Goal: Task Accomplishment & Management: Manage account settings

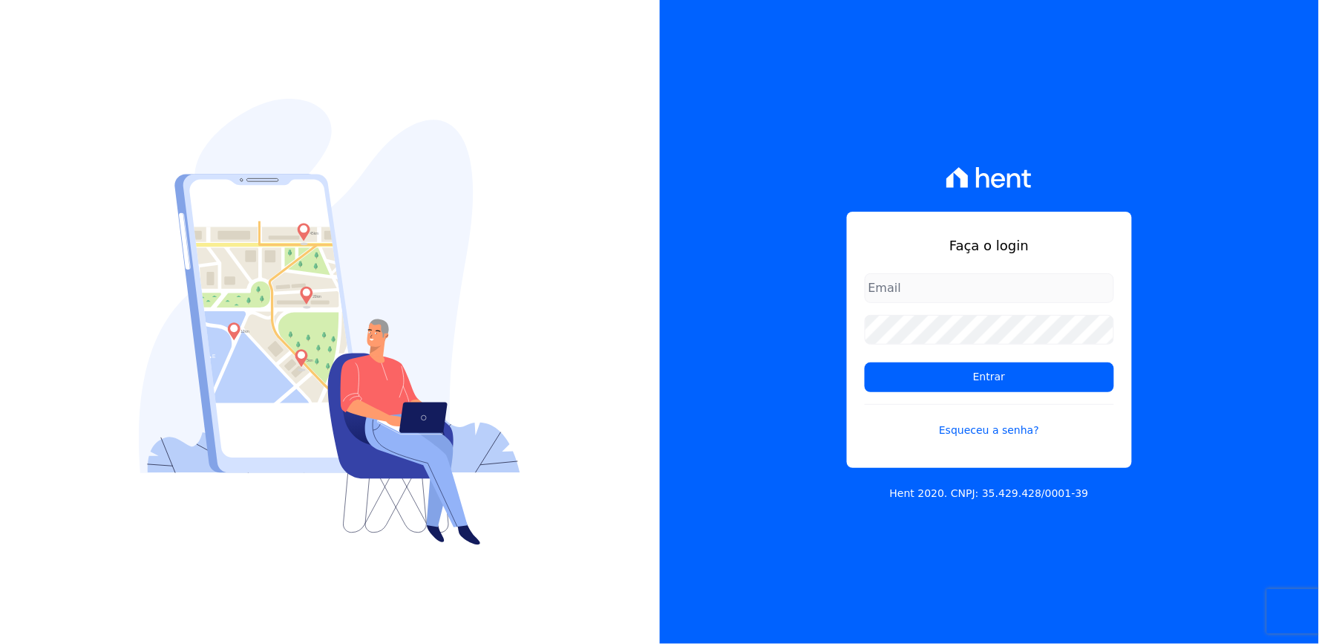
type input "[EMAIL_ADDRESS][DOMAIN_NAME]"
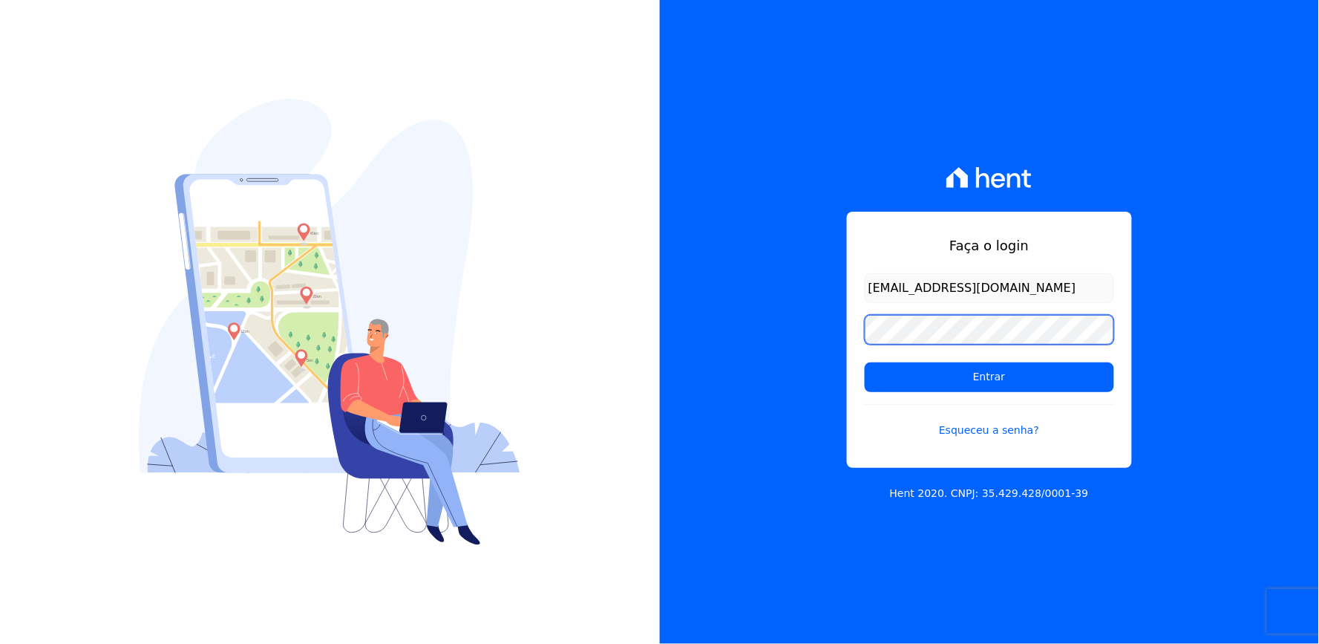
click at [751, 373] on div "Faça o login [EMAIL_ADDRESS][DOMAIN_NAME] Entrar Esqueceu a senha? Hent 2020. C…" at bounding box center [990, 322] width 660 height 644
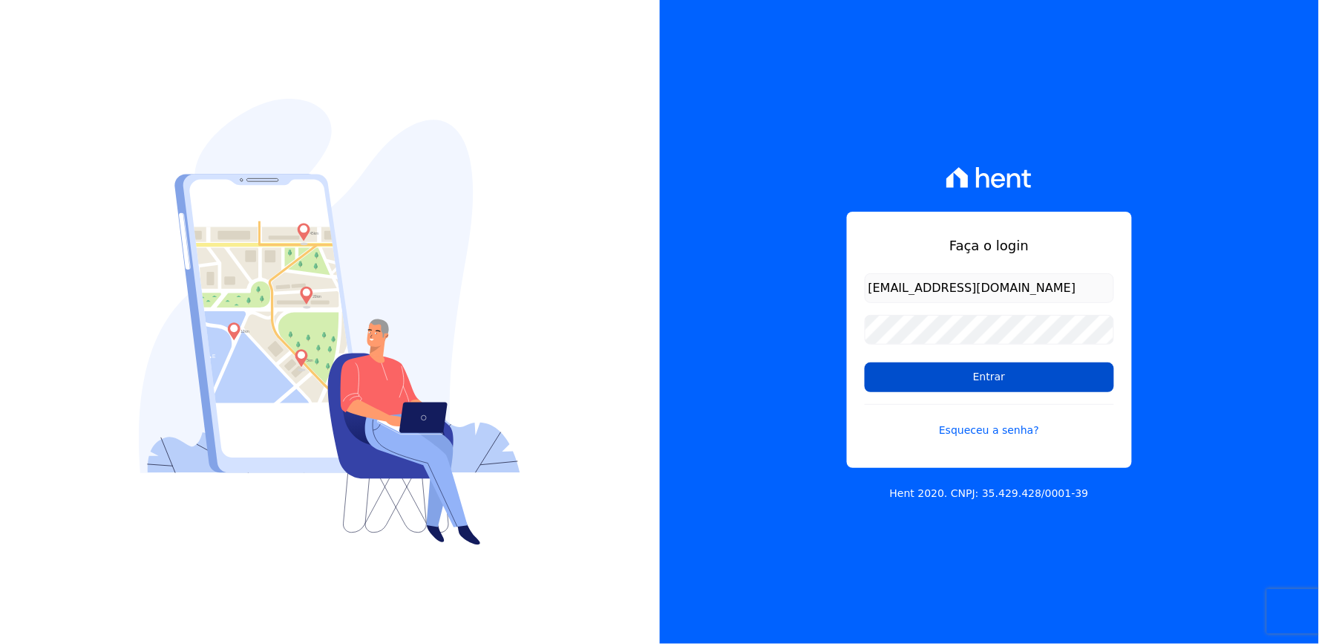
click at [1007, 373] on input "Entrar" at bounding box center [989, 377] width 249 height 30
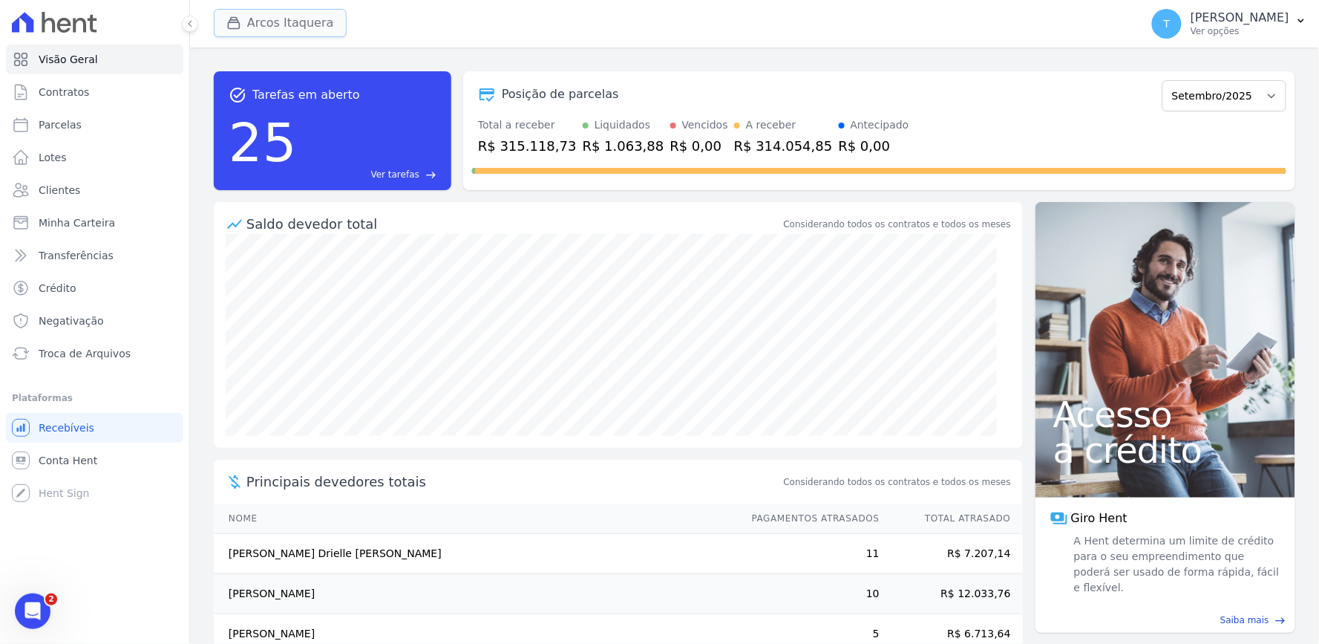
click at [241, 27] on div "button" at bounding box center [236, 23] width 21 height 15
